Goal: Check status: Check status

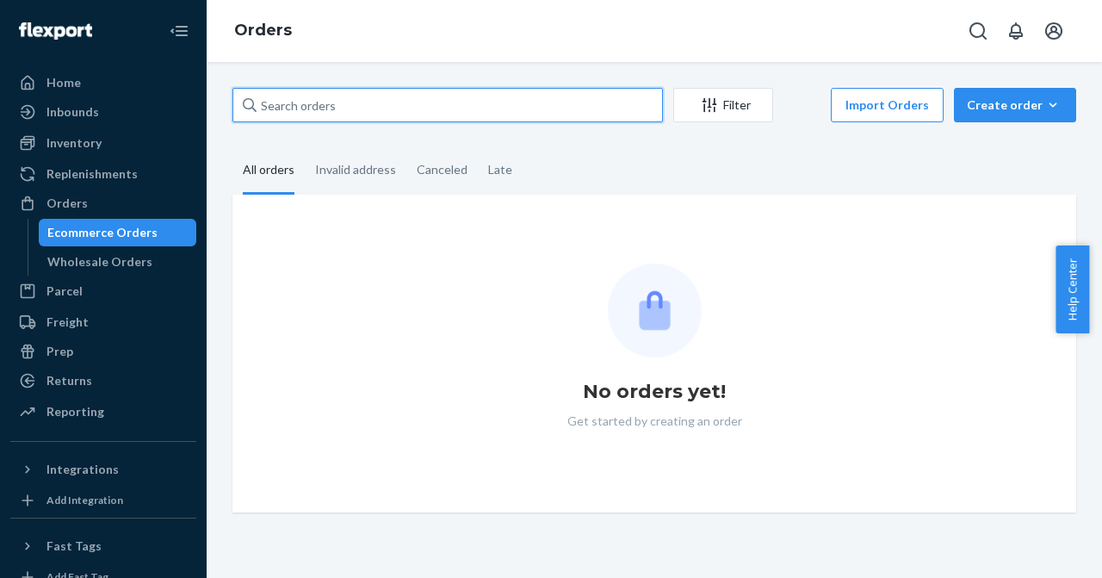
click at [313, 104] on input "text" at bounding box center [447, 105] width 430 height 34
paste input "255275838"
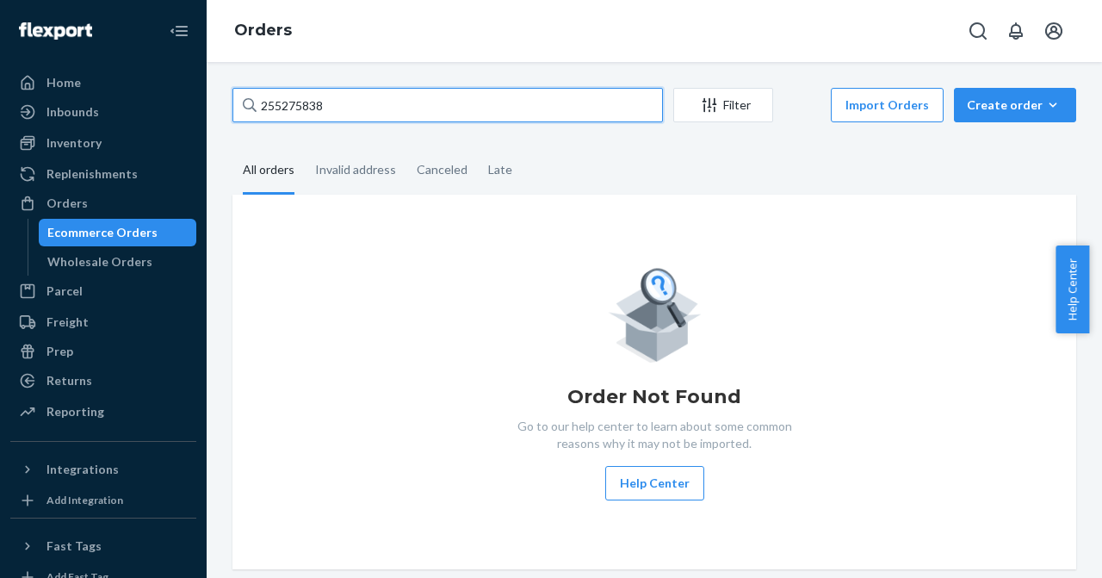
type input "255275838"
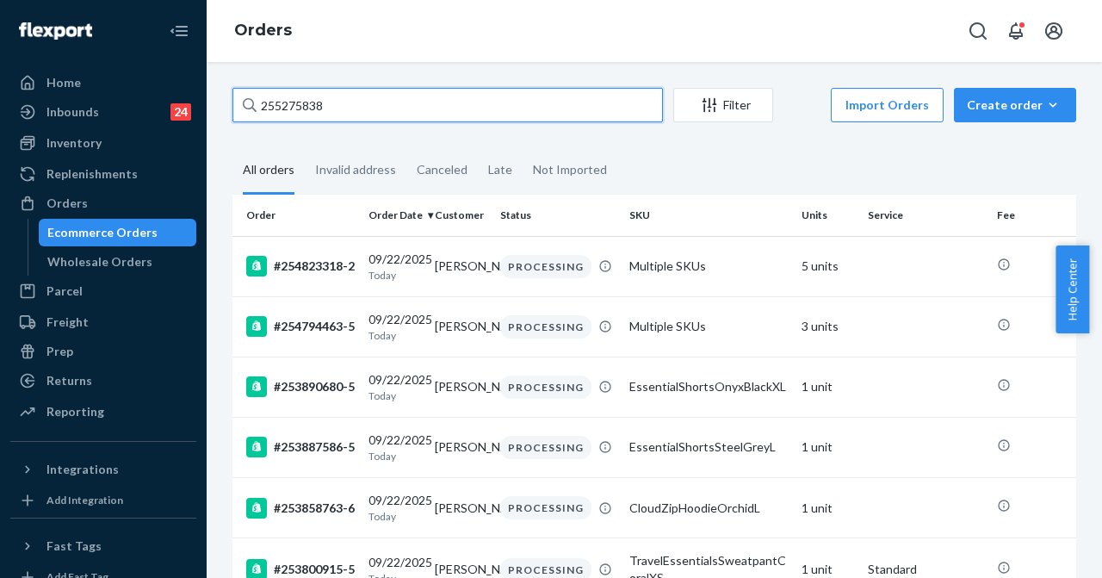
click at [379, 105] on input "255275838" at bounding box center [447, 105] width 430 height 34
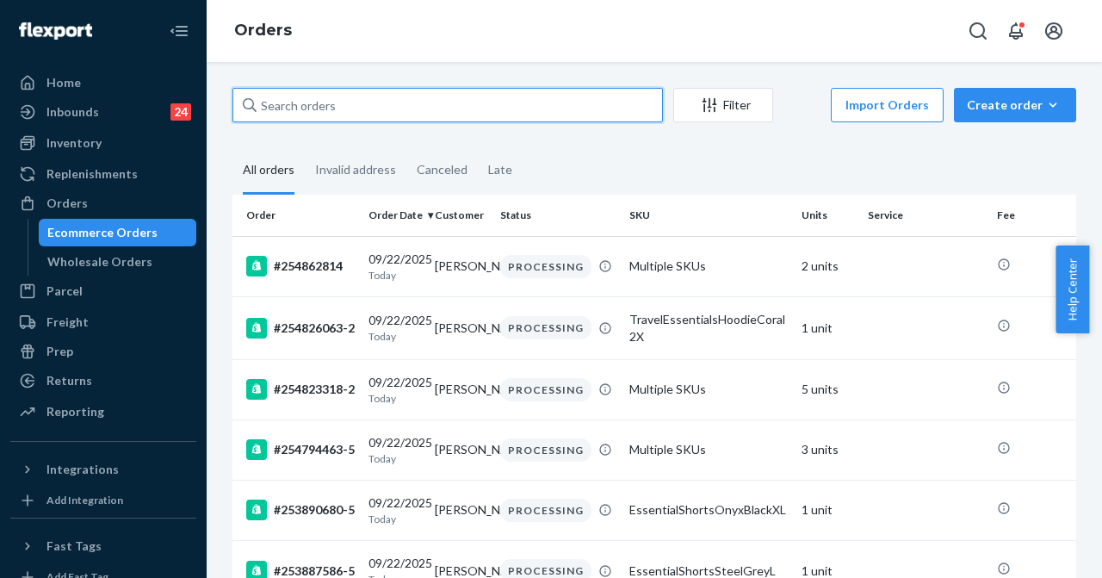
paste input "255275838"
type input "255275838"
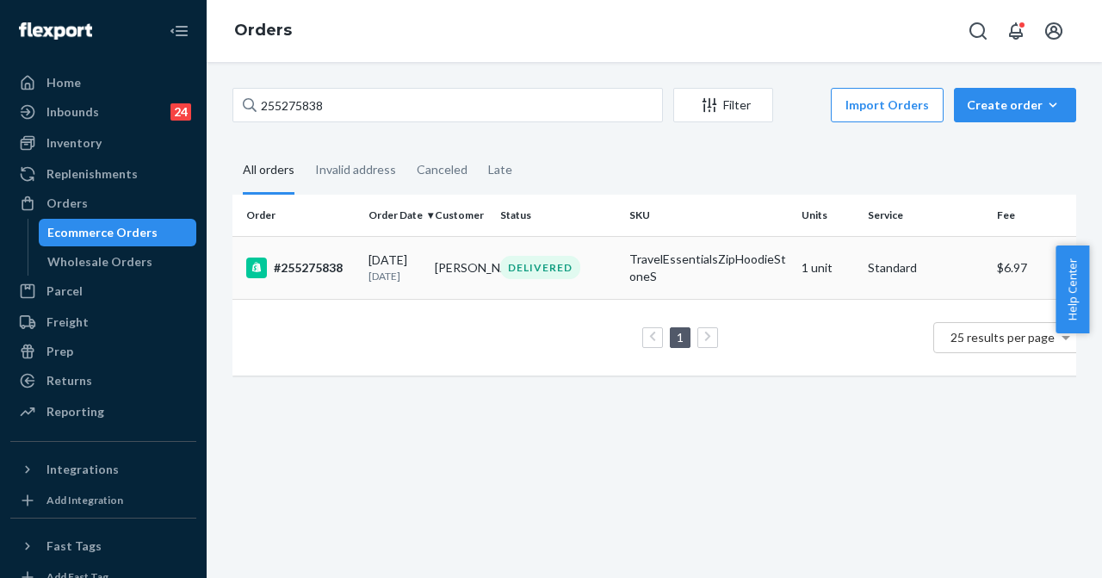
click at [457, 270] on td "[PERSON_NAME]" at bounding box center [461, 267] width 66 height 63
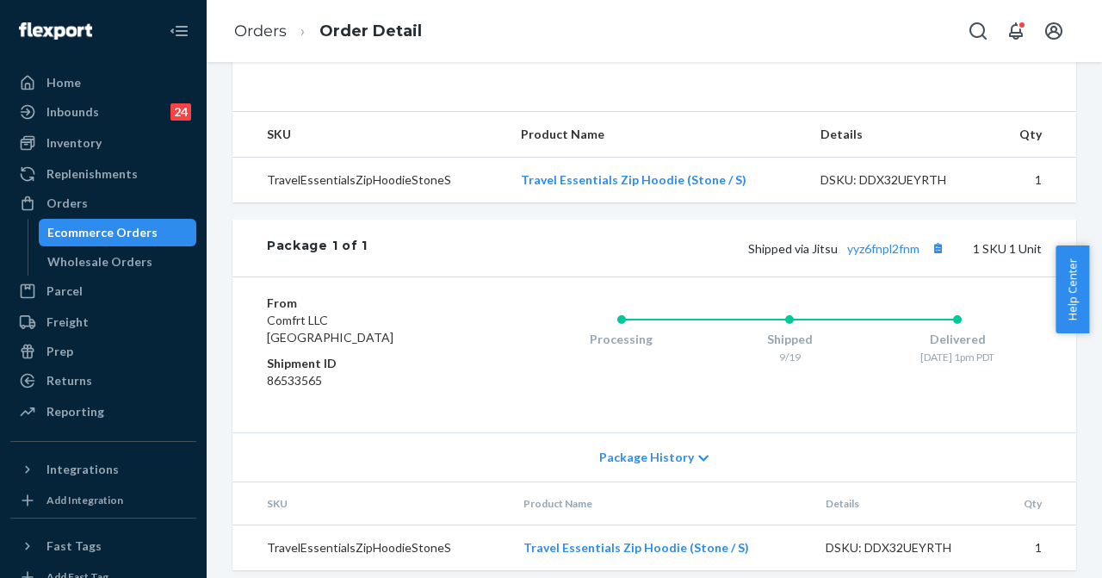
scroll to position [564, 0]
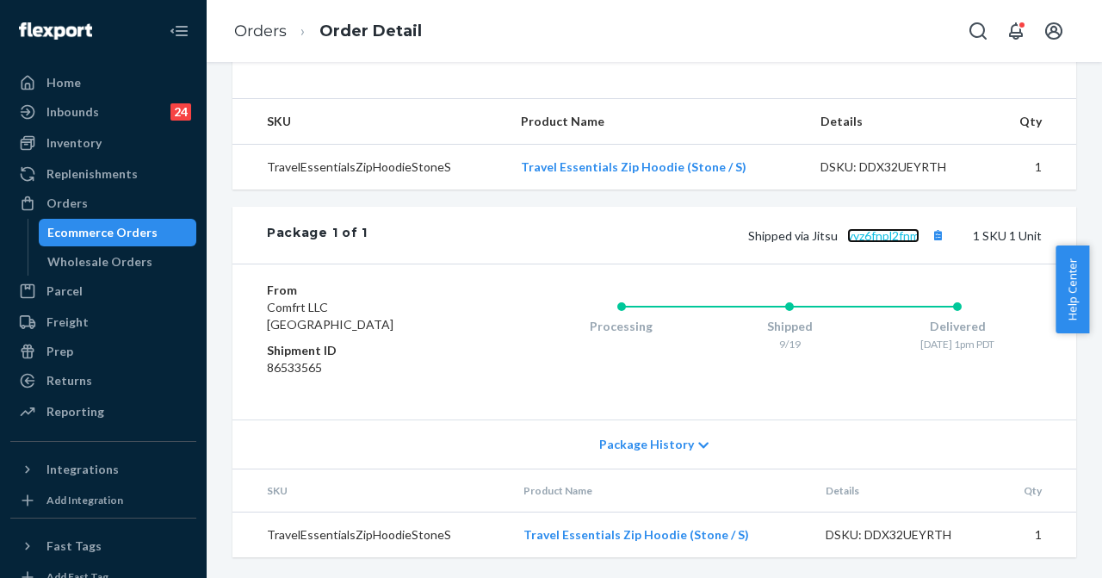
click at [874, 239] on link "yyz6fnpl2fnm" at bounding box center [883, 235] width 72 height 15
